Goal: Task Accomplishment & Management: Use online tool/utility

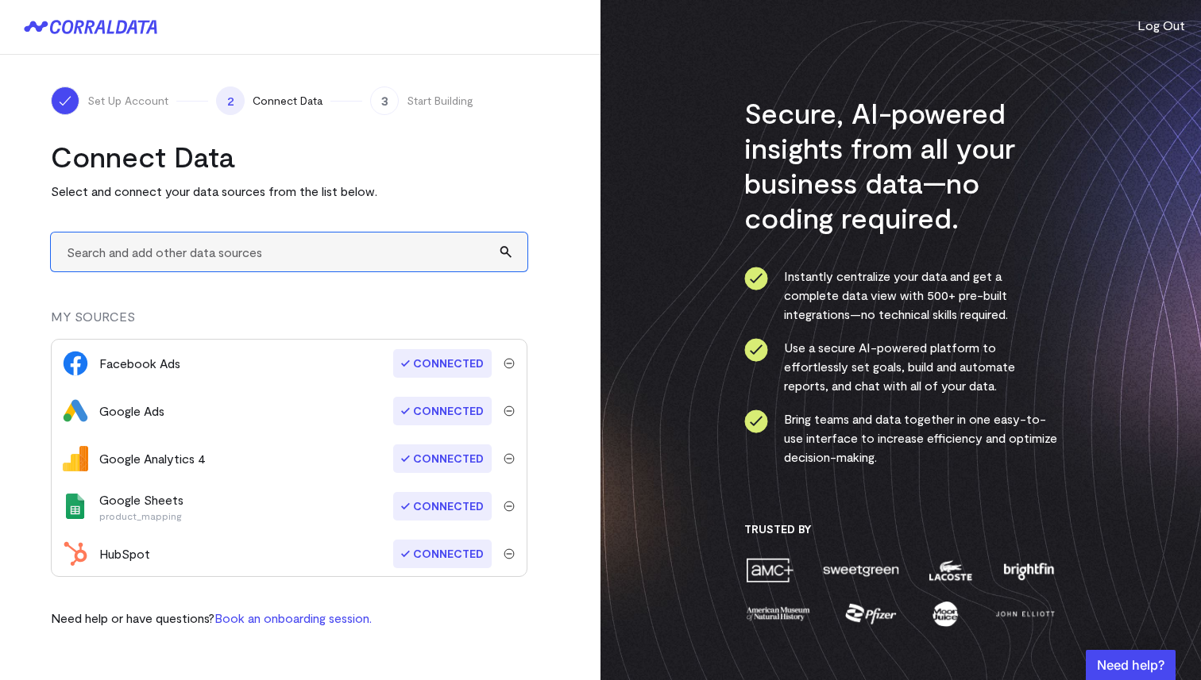
click at [200, 255] on input "text" at bounding box center [289, 252] width 476 height 39
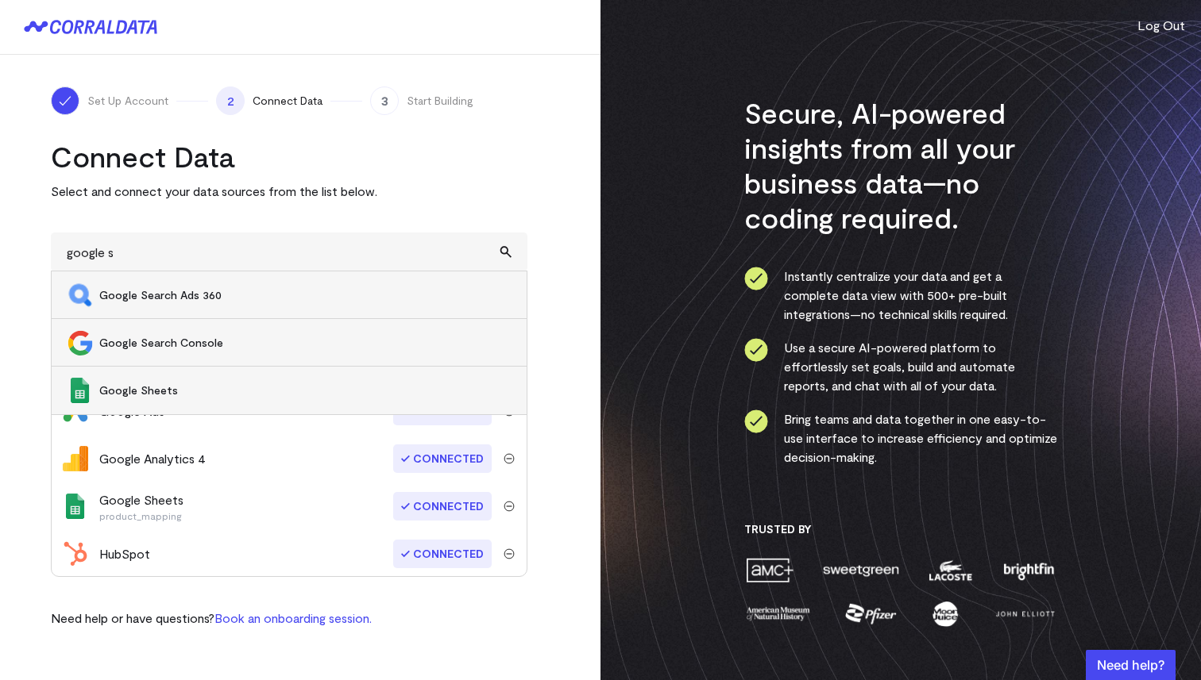
click at [149, 385] on span "Google Sheets" at bounding box center [304, 391] width 411 height 16
type input "Google Sheets"
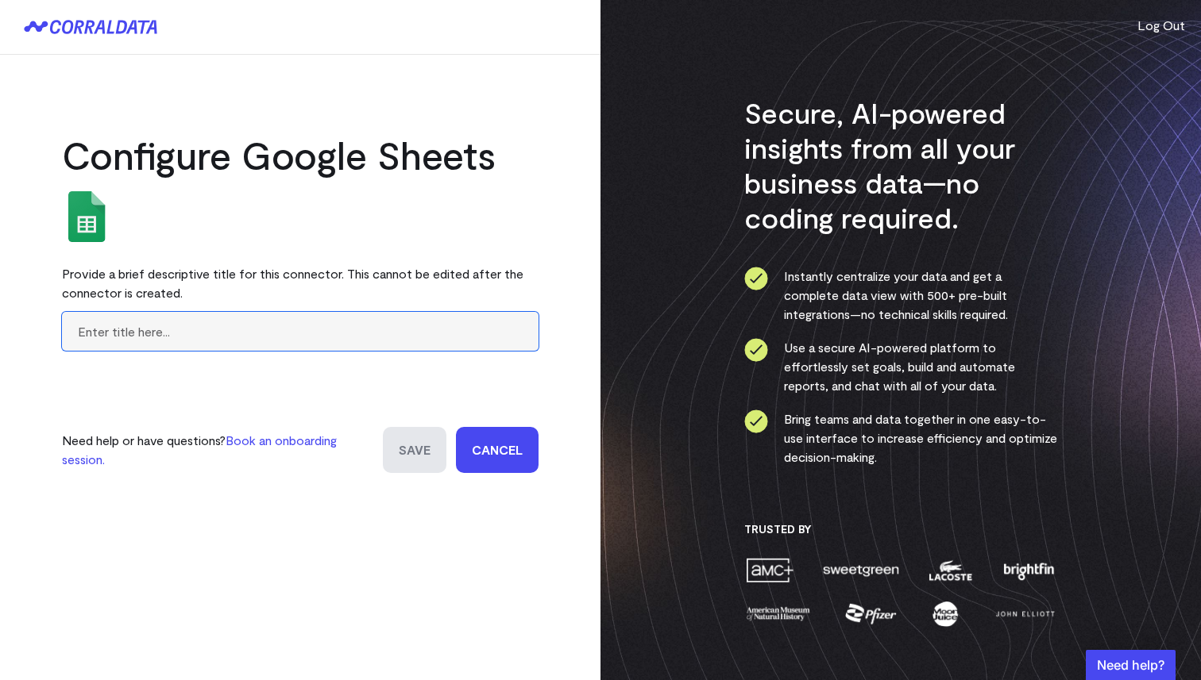
click at [192, 331] on input "text" at bounding box center [300, 331] width 476 height 39
type input "budgets_goals"
click at [426, 453] on input "Save" at bounding box center [415, 450] width 64 height 46
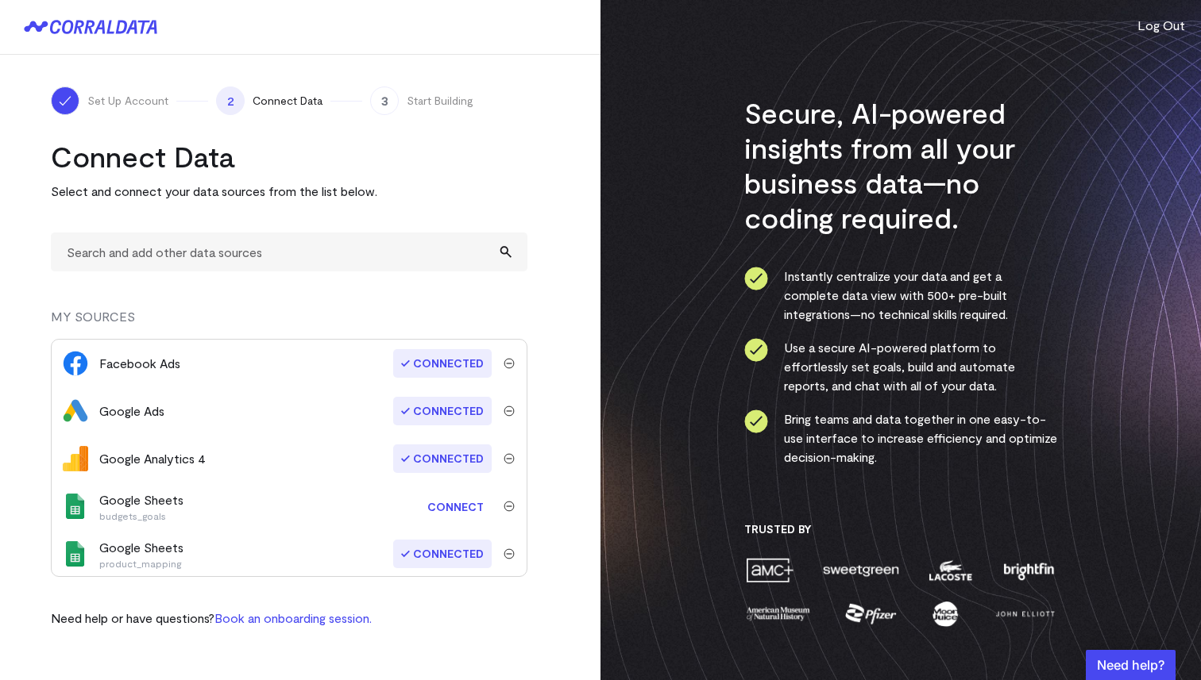
scroll to position [33, 0]
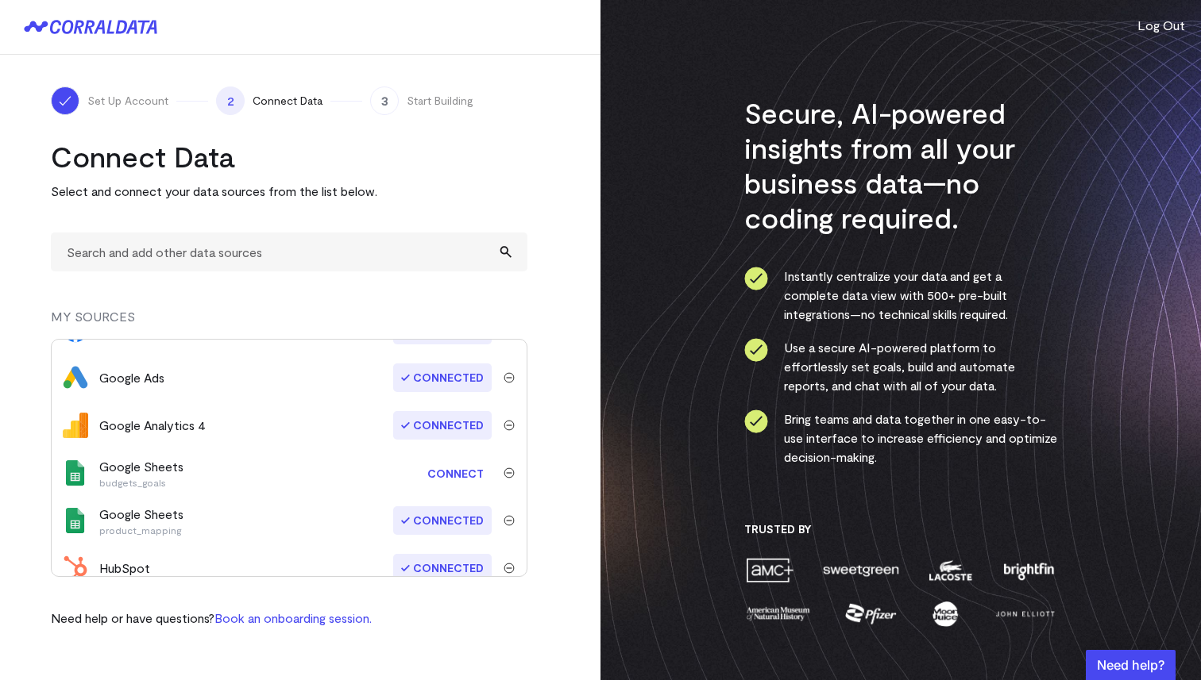
click at [458, 470] on link "Connect" at bounding box center [455, 473] width 72 height 29
